Goal: Navigation & Orientation: Find specific page/section

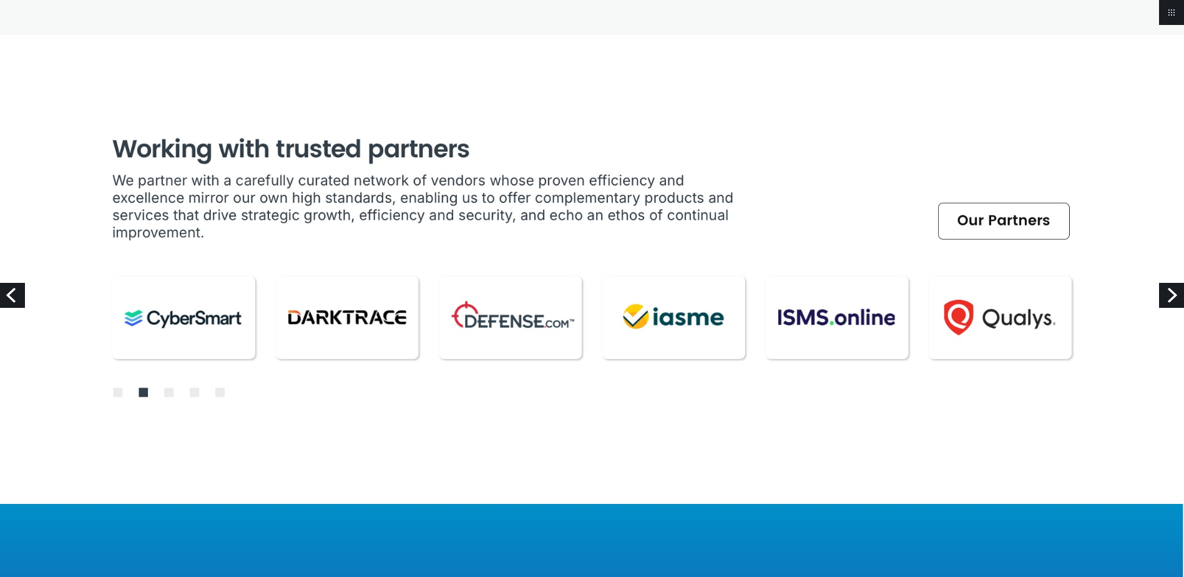
scroll to position [4117, 0]
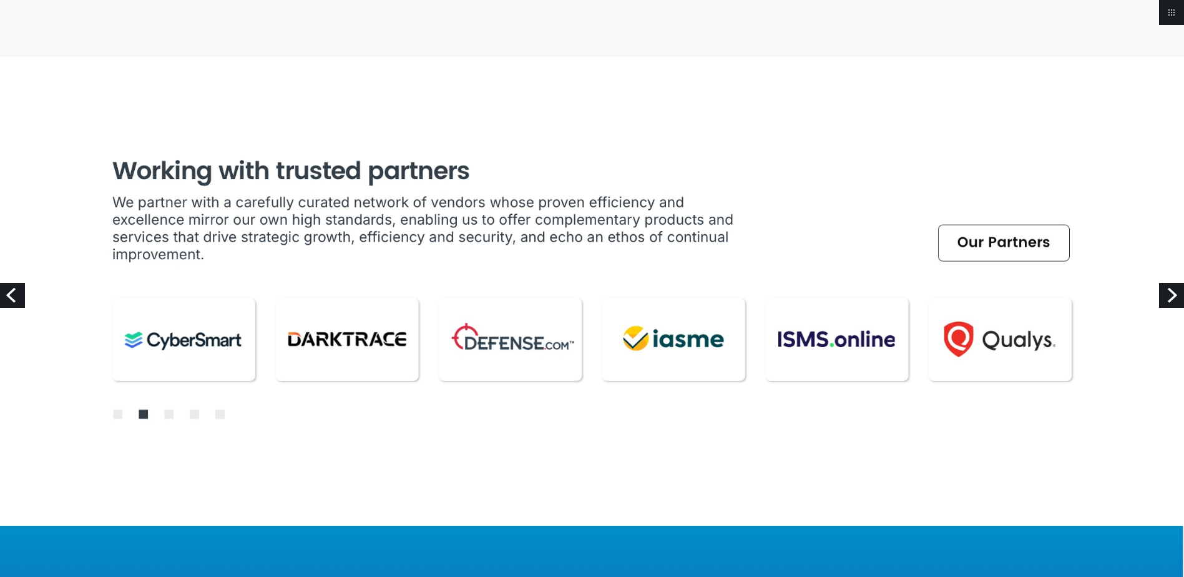
click at [1177, 292] on link "Next" at bounding box center [1171, 295] width 25 height 25
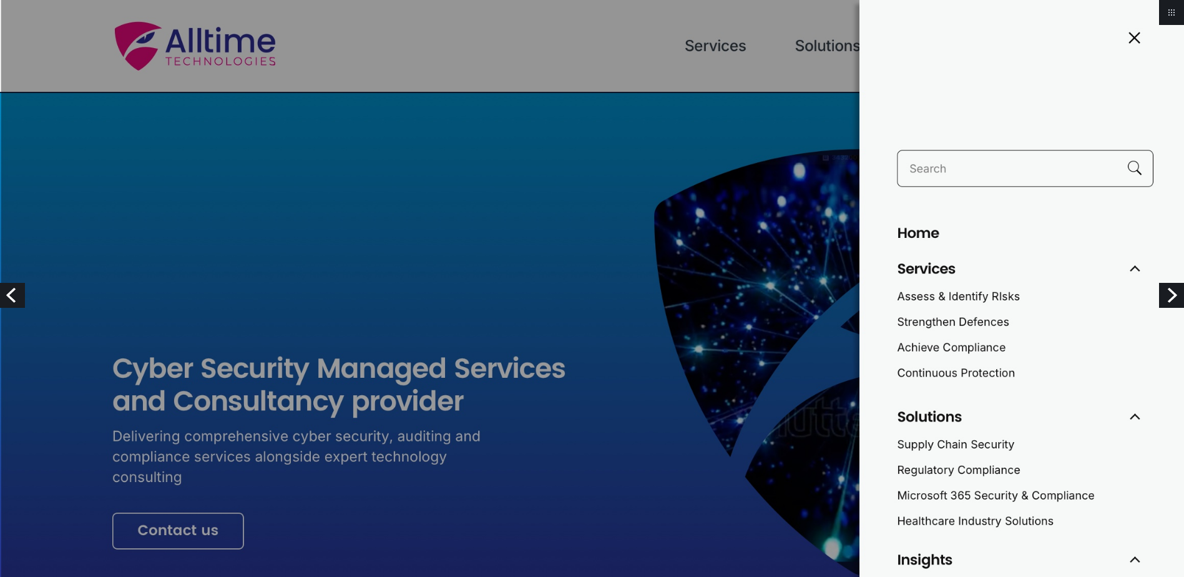
click at [1142, 35] on img at bounding box center [592, 537] width 1184 height 1074
click at [1127, 40] on img at bounding box center [592, 537] width 1184 height 1074
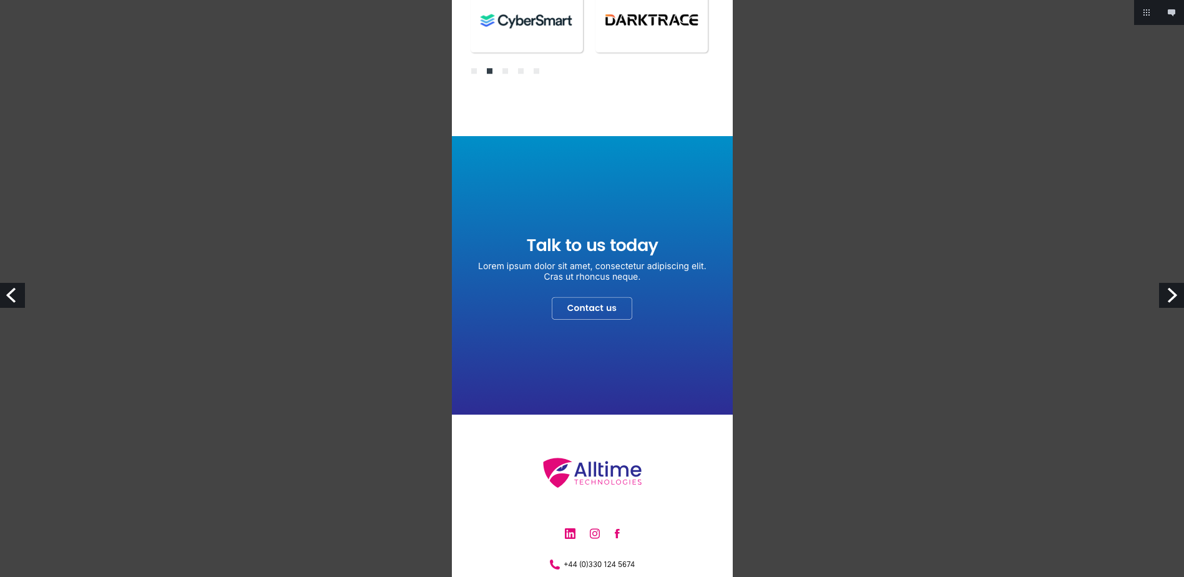
scroll to position [3345, 0]
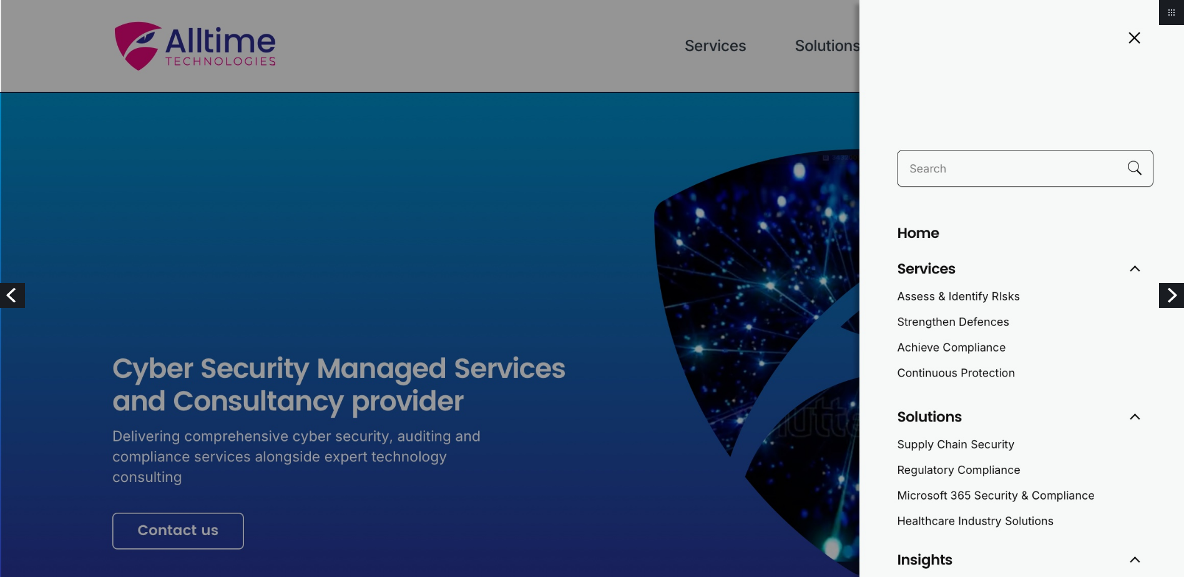
click at [1133, 39] on img at bounding box center [592, 537] width 1184 height 1074
click at [17, 296] on link "Previous" at bounding box center [12, 295] width 25 height 25
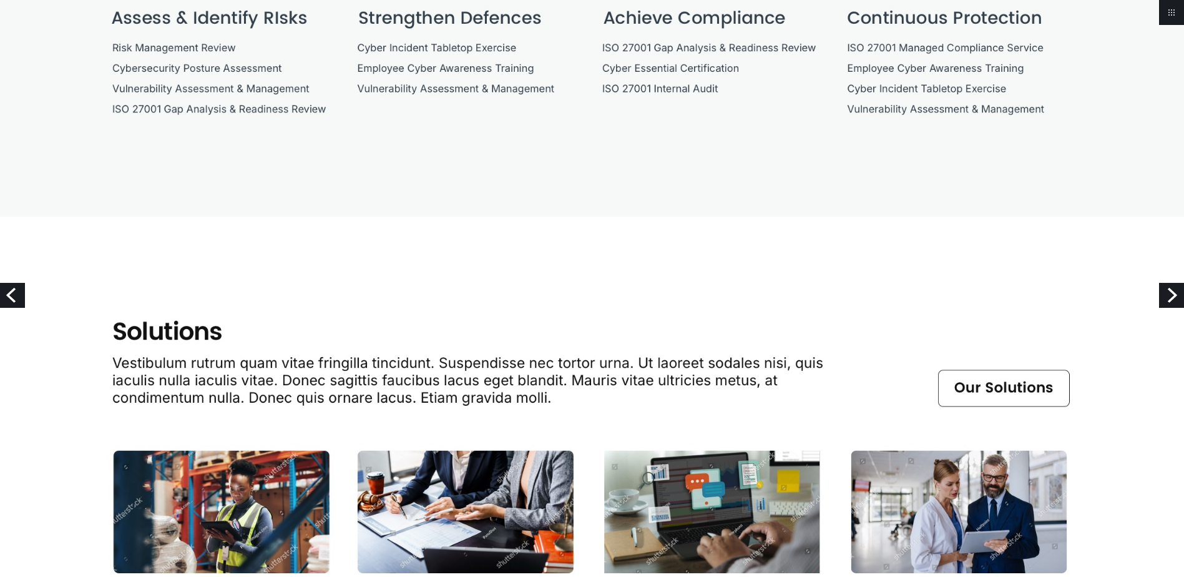
scroll to position [1373, 0]
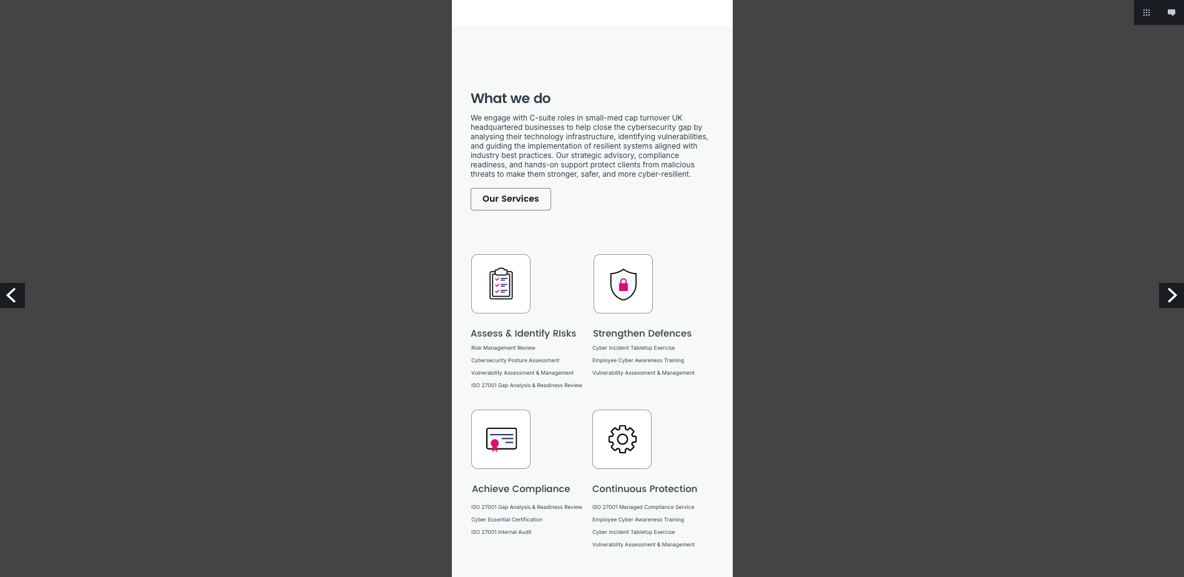
scroll to position [686, 0]
